Goal: Transaction & Acquisition: Obtain resource

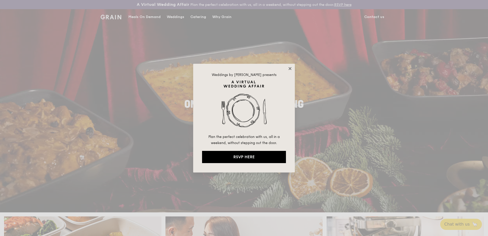
click at [291, 69] on icon at bounding box center [290, 68] width 5 height 5
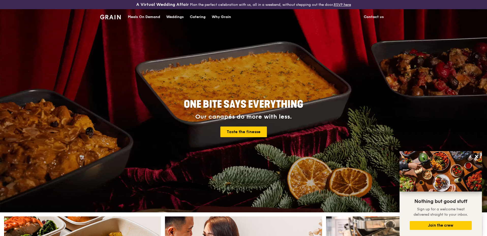
click at [194, 15] on div "Catering" at bounding box center [198, 16] width 16 height 15
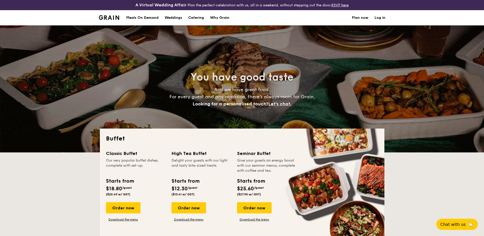
select select
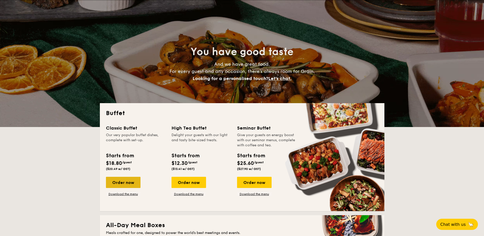
scroll to position [76, 0]
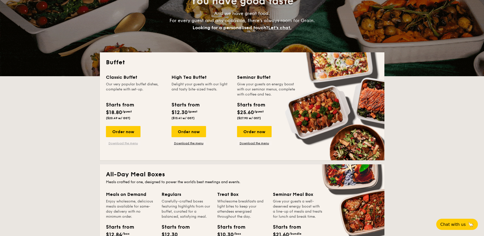
click at [124, 143] on link "Download the menu" at bounding box center [123, 143] width 35 height 4
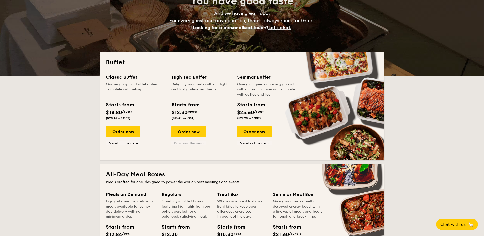
click at [192, 143] on link "Download the menu" at bounding box center [188, 143] width 35 height 4
